Goal: Find specific page/section

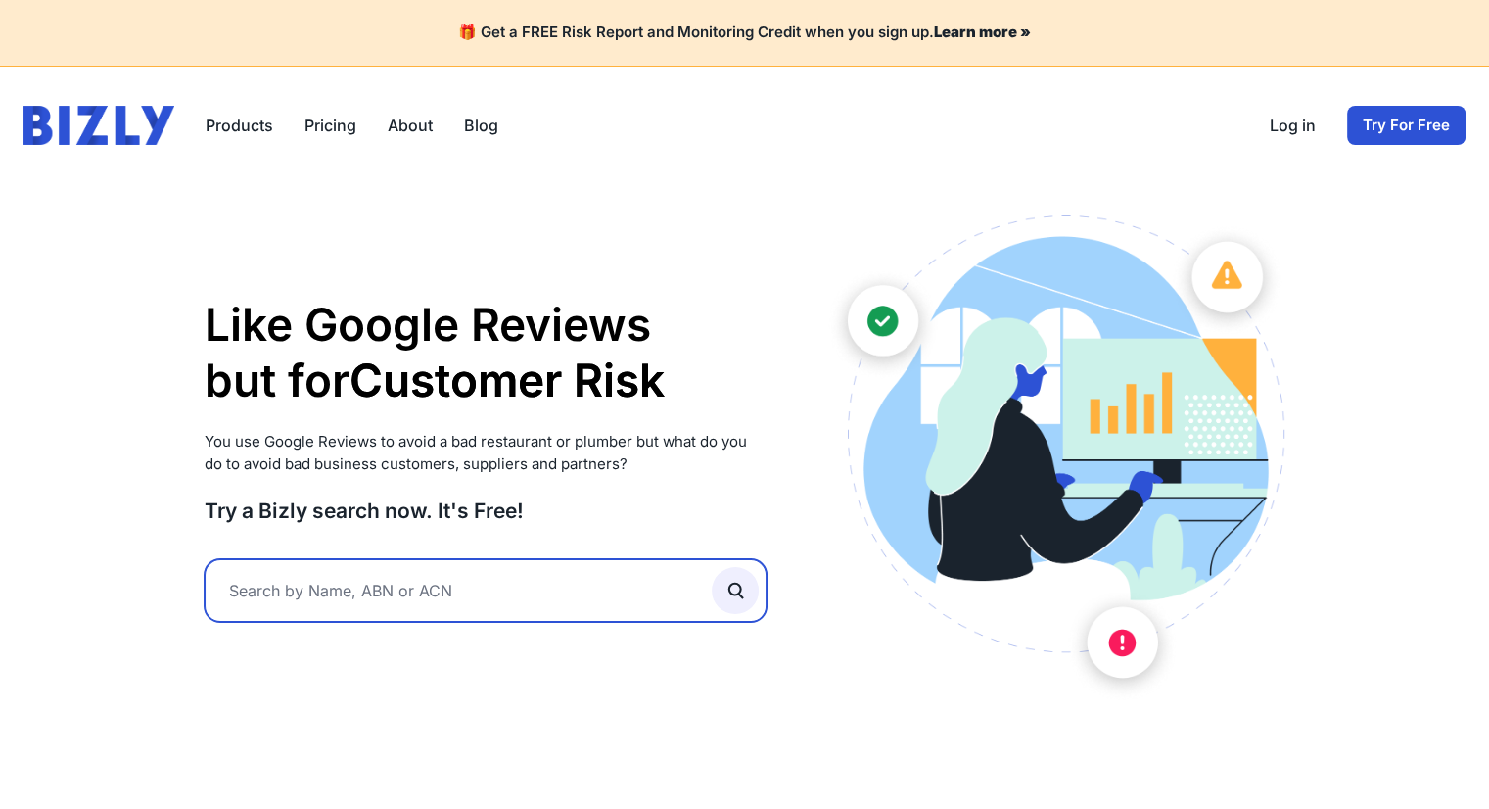
click at [378, 559] on input "text" at bounding box center [486, 590] width 563 height 63
paste input "26 120 378 458"
type input "26 120 378 458"
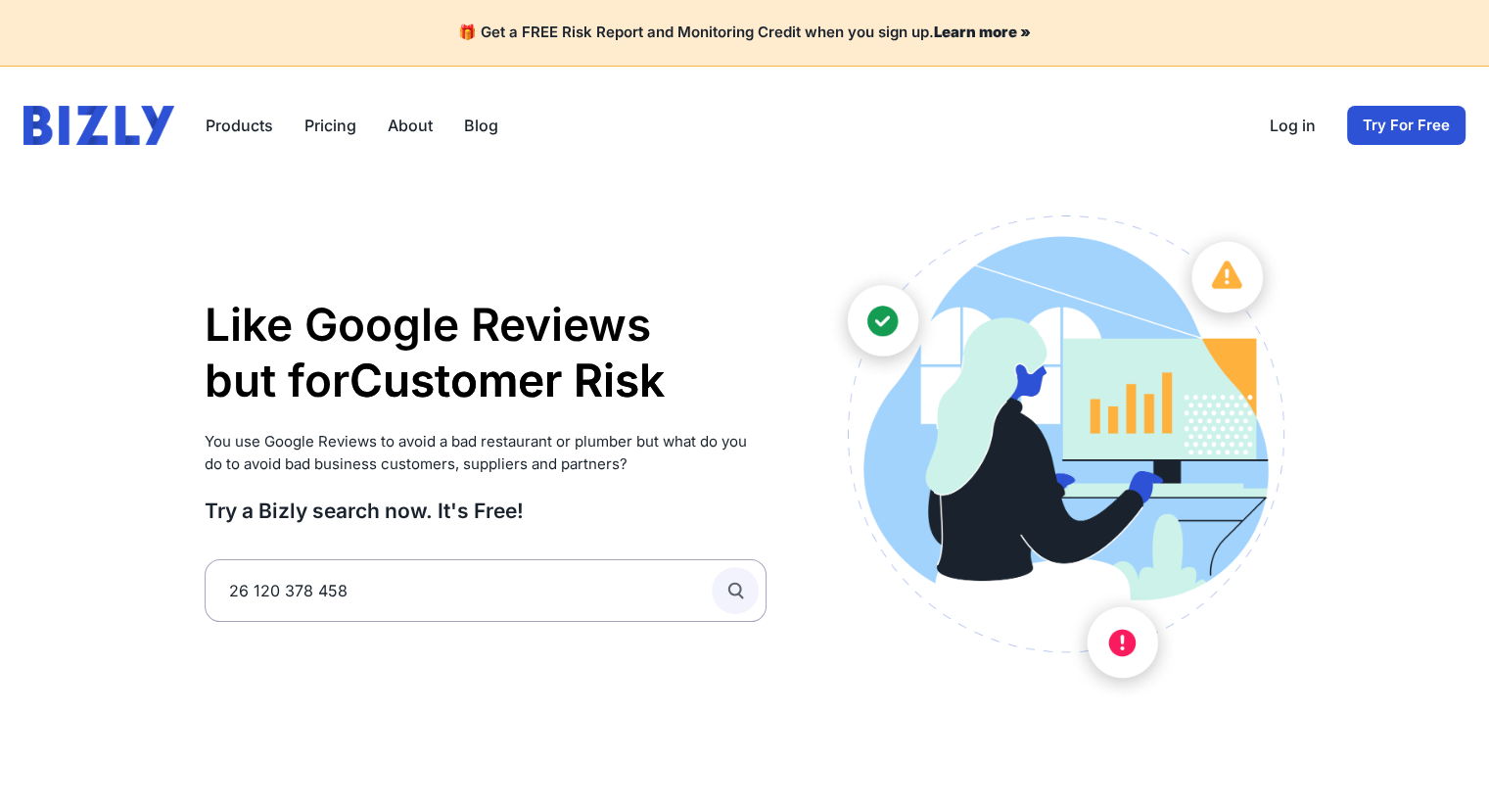
click at [736, 581] on icon "submit" at bounding box center [736, 591] width 22 height 22
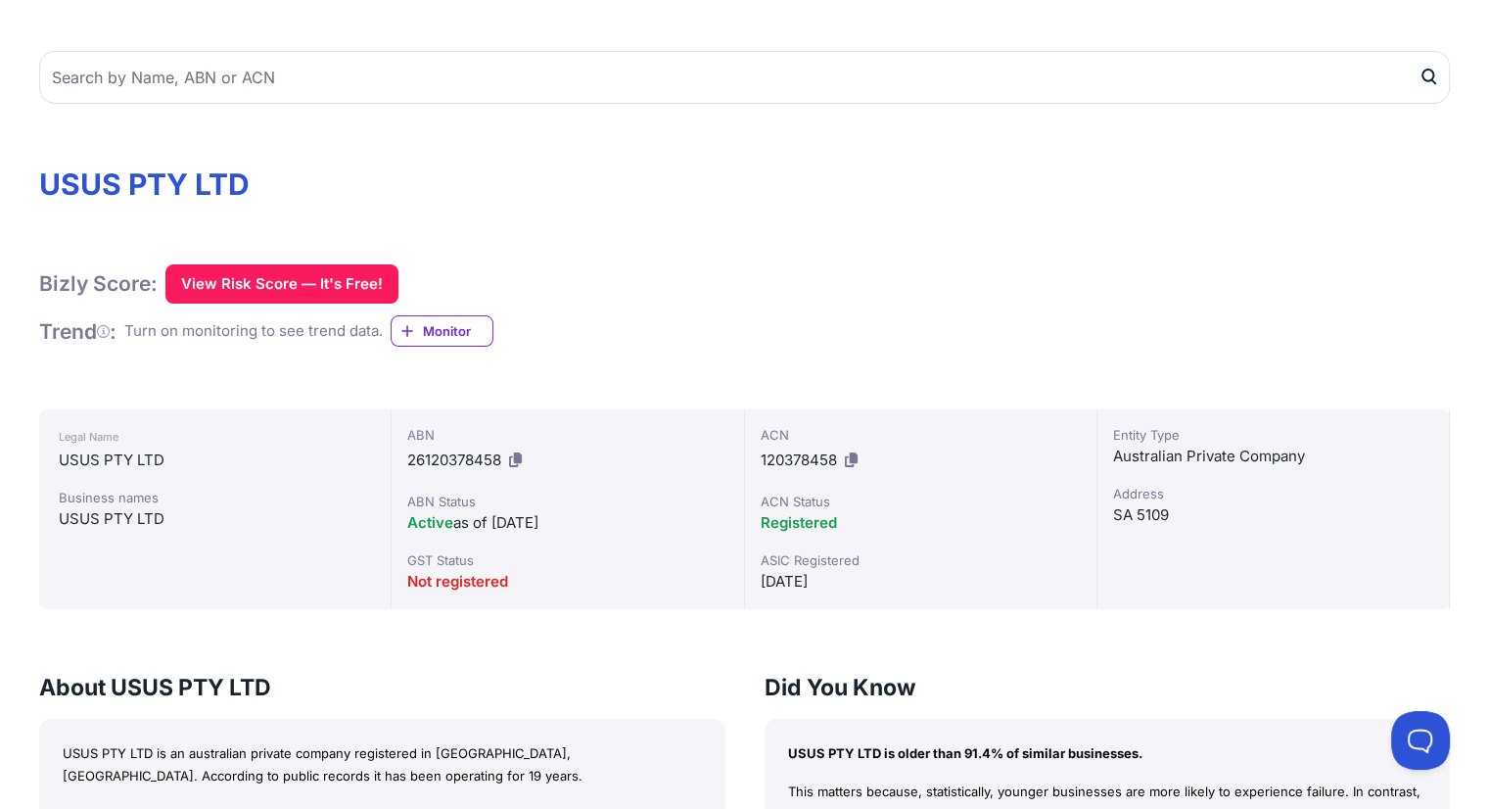
scroll to position [69, 0]
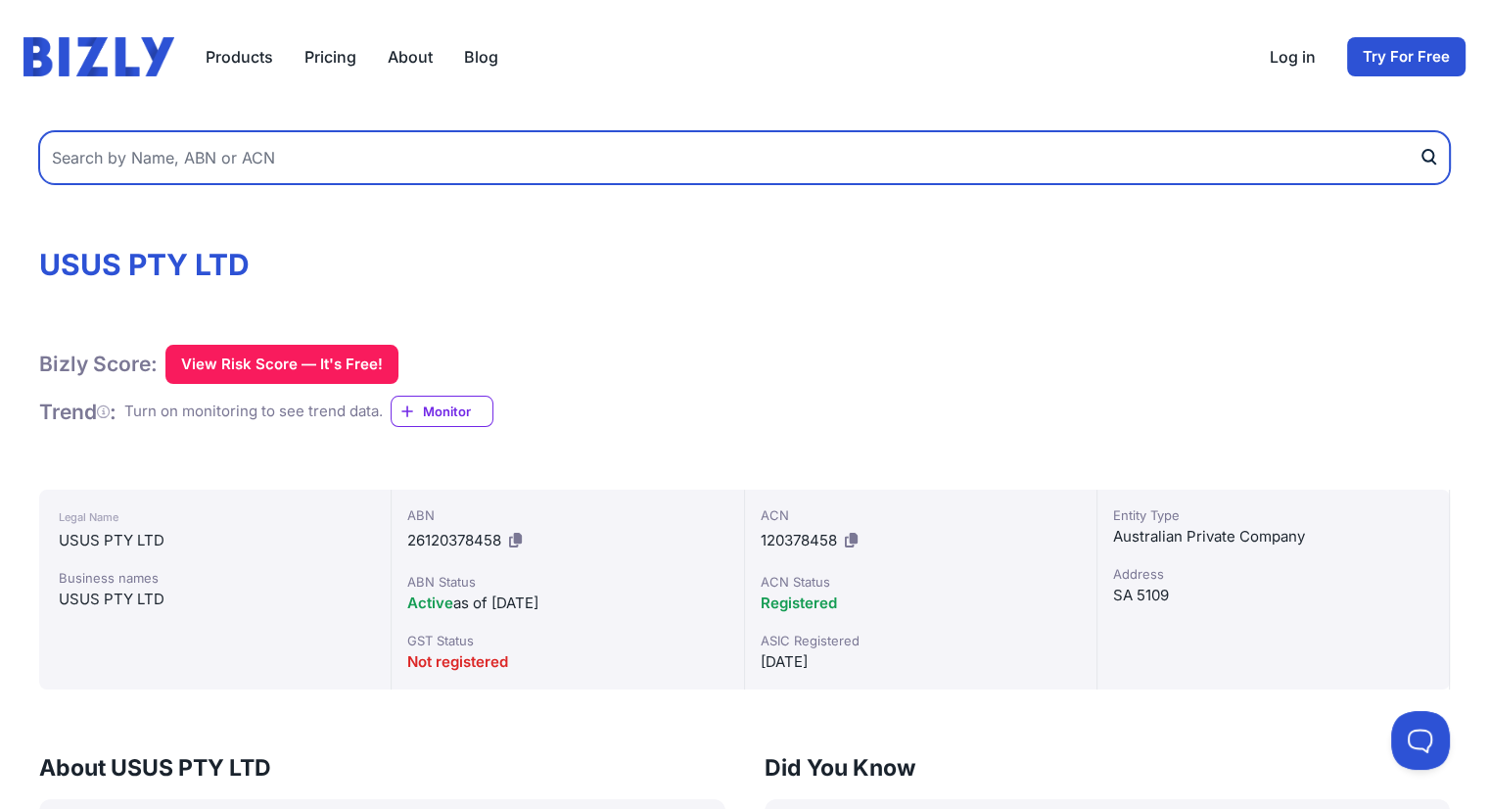
click at [225, 146] on input "text" at bounding box center [744, 157] width 1411 height 53
paste input "88 674 690 941"
type input "88 674 690 941"
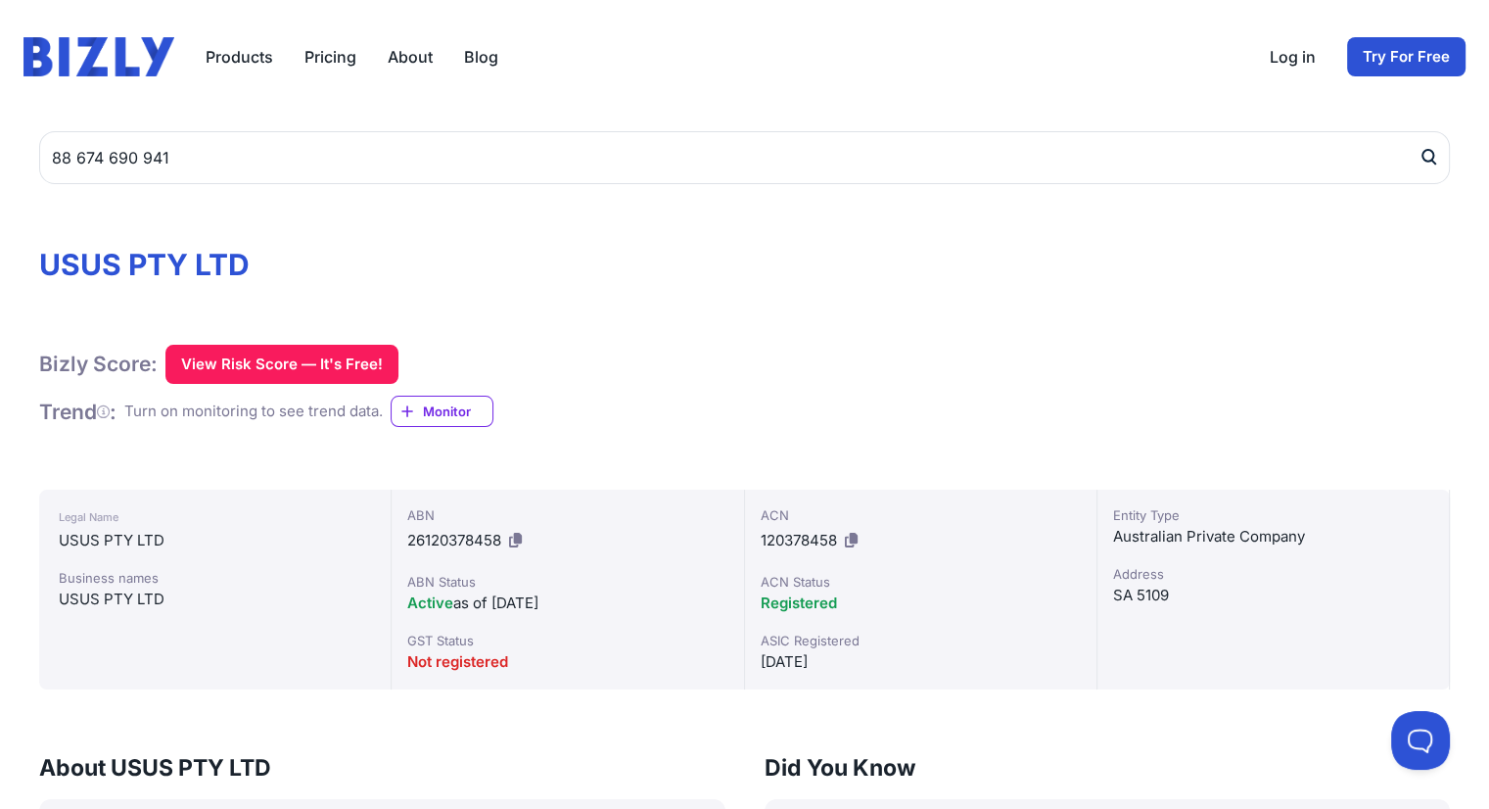
click at [1425, 158] on icon "submit" at bounding box center [1429, 157] width 20 height 21
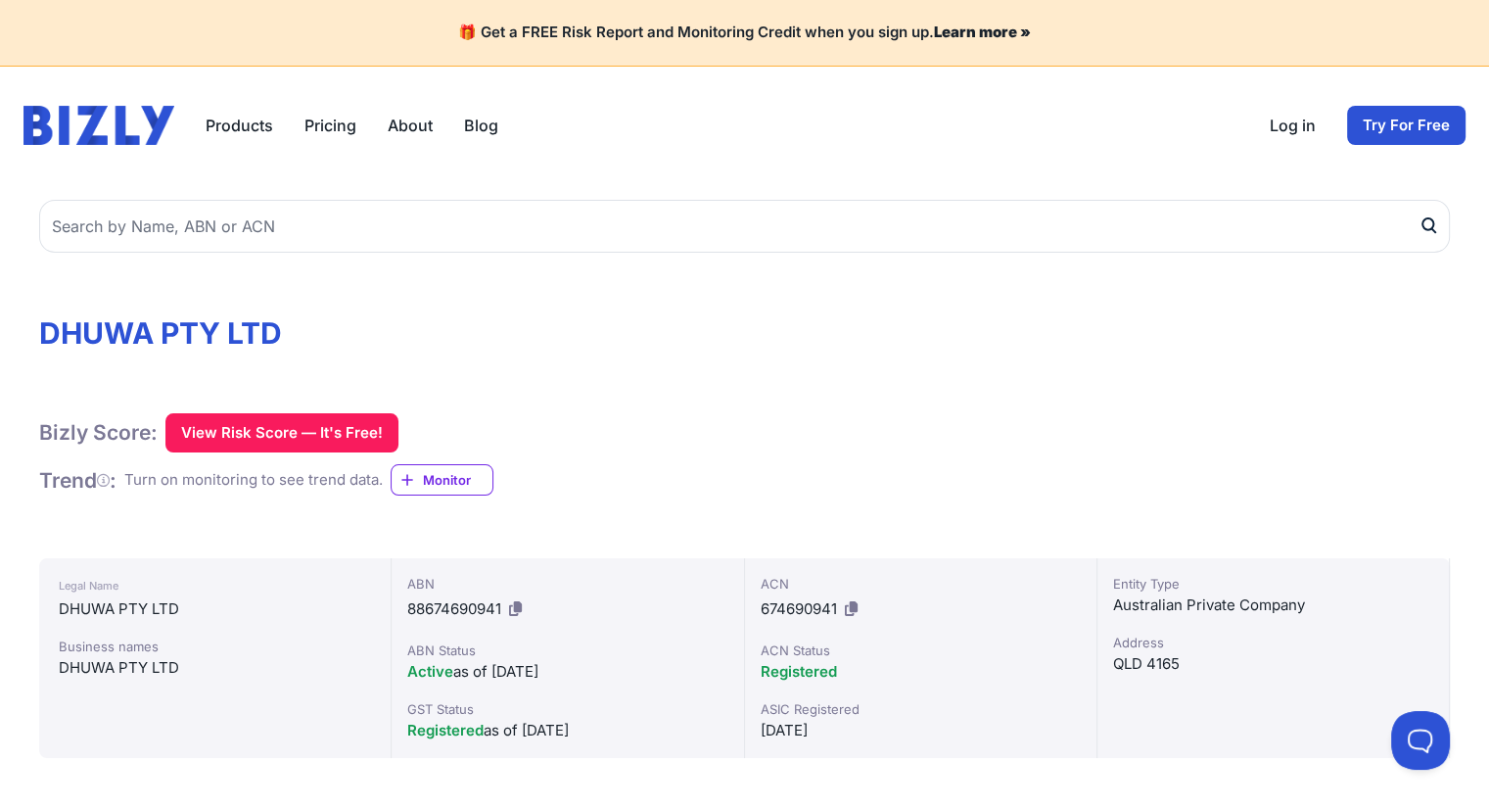
click at [219, 328] on h1 "DHUWA PTY LTD" at bounding box center [744, 332] width 1411 height 35
copy div "DHUWA PTY LTD"
click at [517, 605] on icon at bounding box center [515, 608] width 13 height 15
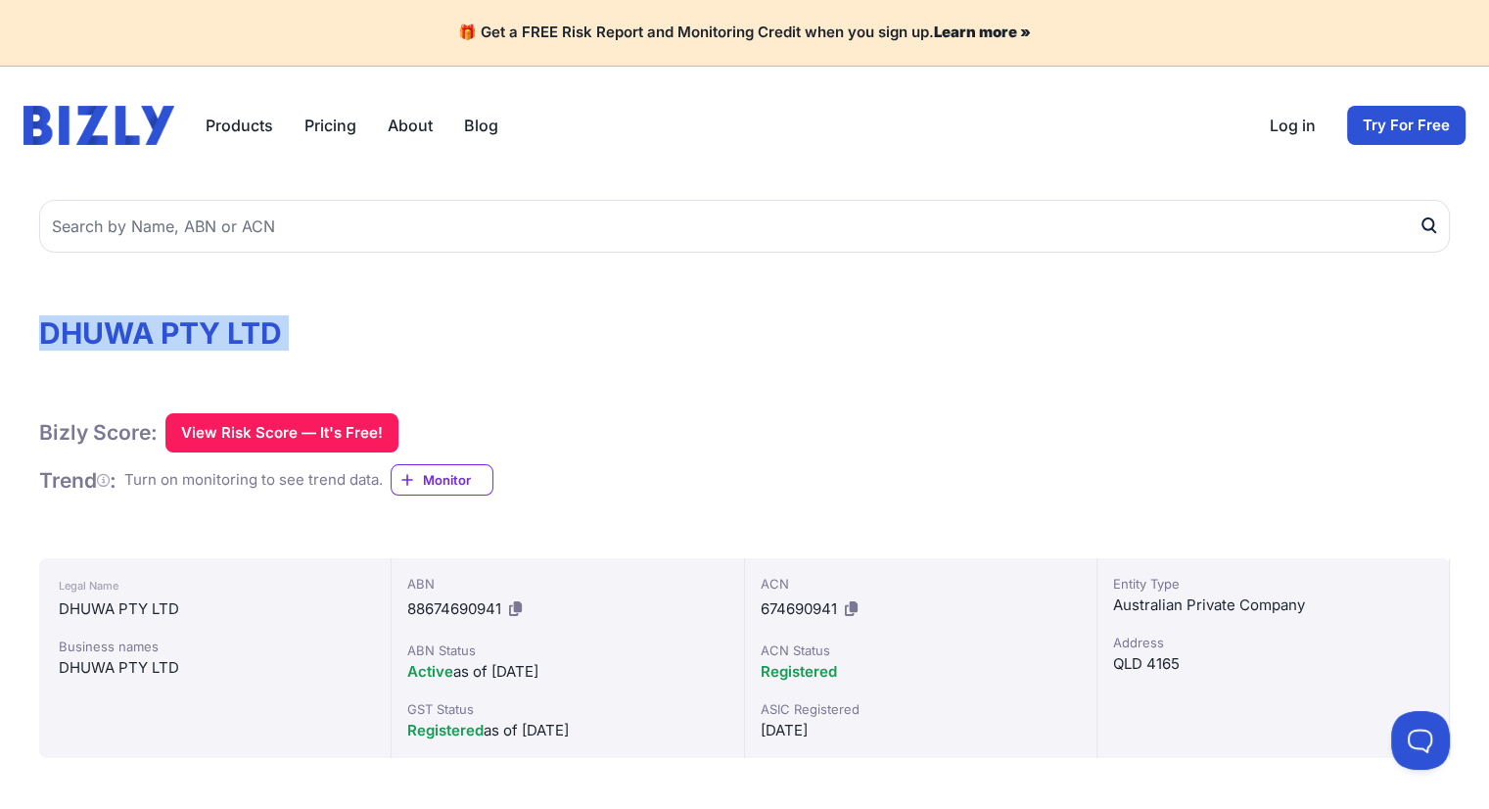
copy div "DHUWA PTY LTD"
